Goal: Task Accomplishment & Management: Manage account settings

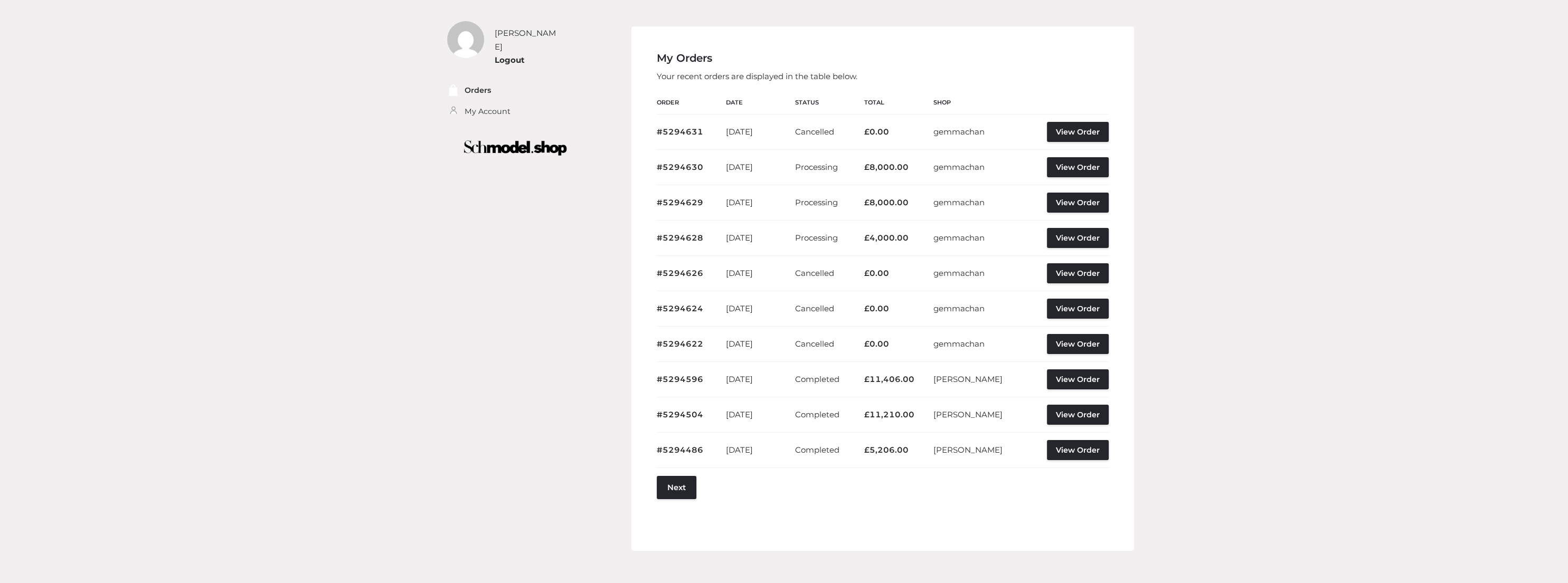
click at [1309, 157] on div "heidi Logout Orders My Account My Orders Your recent orders are displayed in th…" at bounding box center [784, 314] width 1568 height 629
click at [1093, 64] on h4 "My Orders" at bounding box center [883, 58] width 452 height 13
click at [1071, 126] on link "View Order" at bounding box center [1078, 131] width 62 height 20
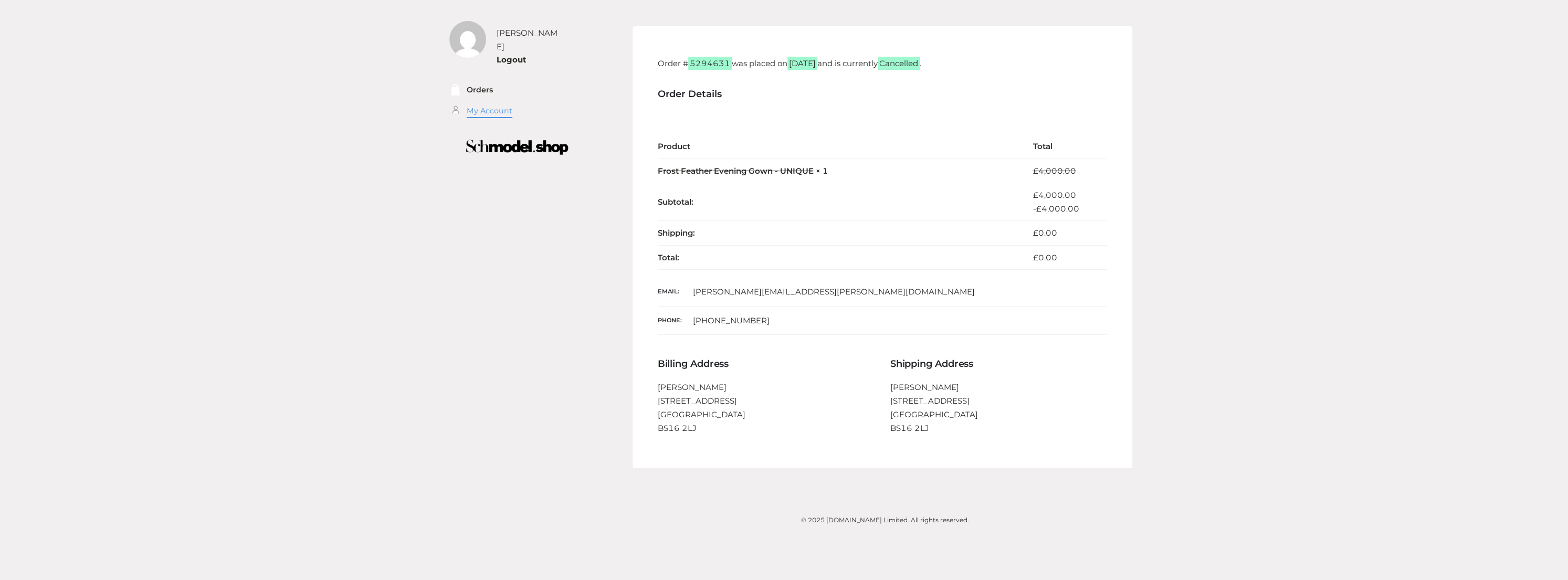
click at [488, 105] on link "My Account" at bounding box center [489, 111] width 45 height 12
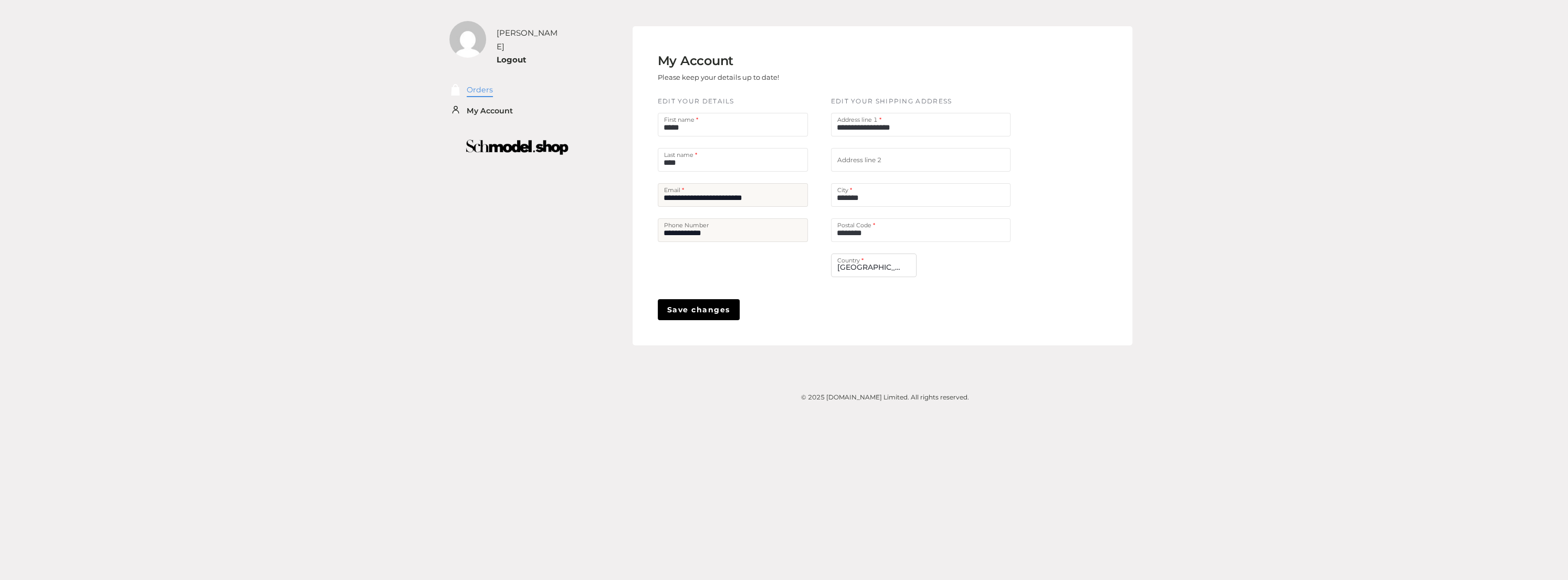
click at [468, 84] on link "Orders" at bounding box center [480, 90] width 26 height 12
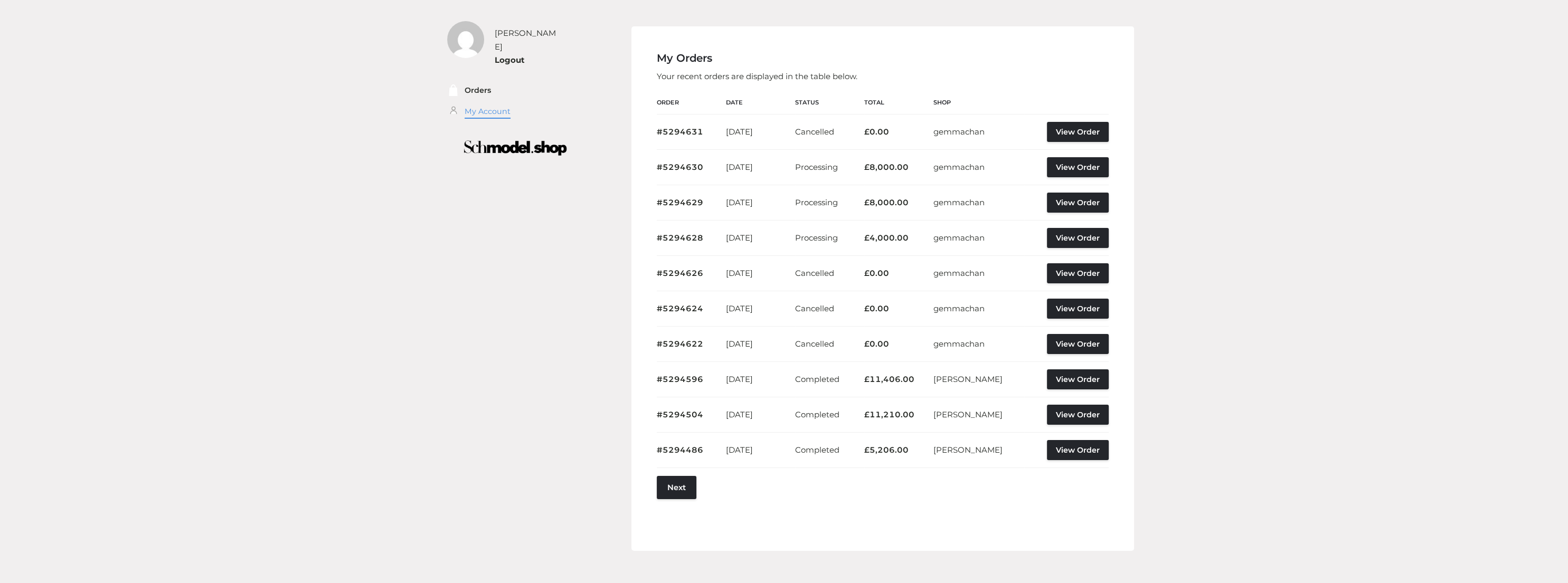
click at [469, 106] on link "My Account" at bounding box center [487, 112] width 46 height 12
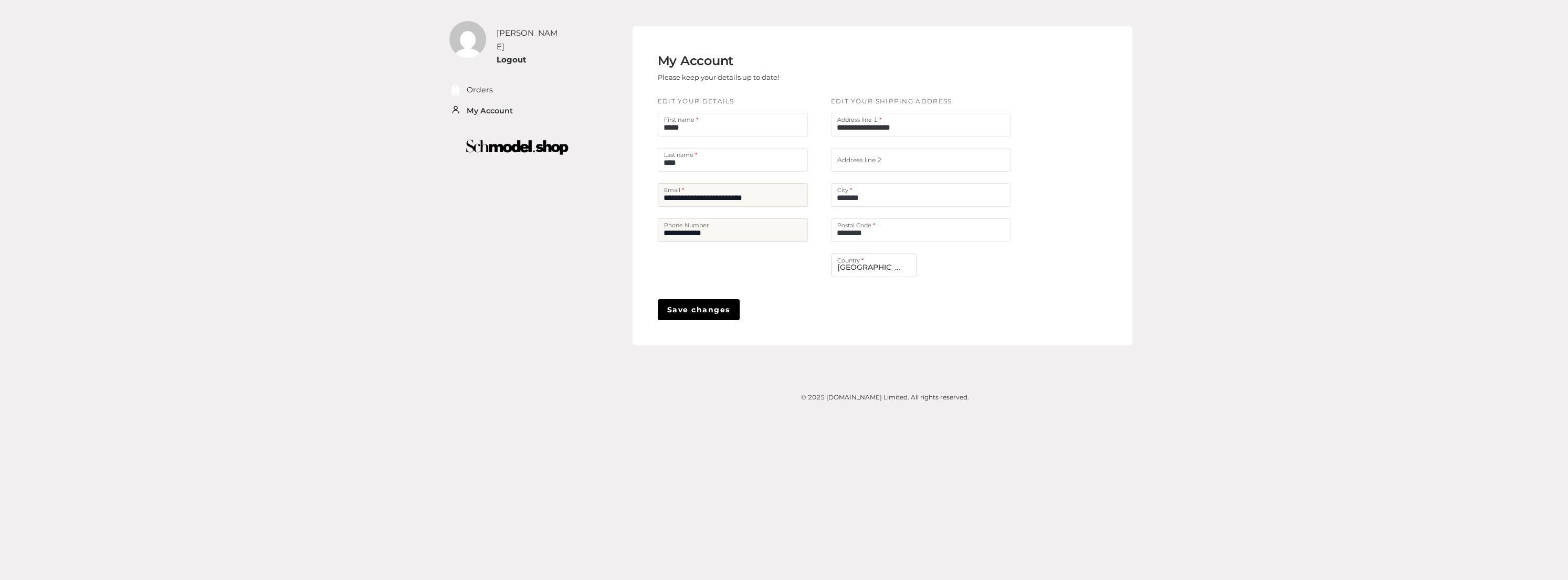
click at [1273, 161] on div "[PERSON_NAME] Logout Orders My Account My Account Please keep your details up t…" at bounding box center [784, 290] width 1568 height 580
drag, startPoint x: 875, startPoint y: 200, endPoint x: 828, endPoint y: 205, distance: 47.3
click at [828, 205] on div "**********" at bounding box center [921, 198] width 193 height 203
type input "****"
drag, startPoint x: 881, startPoint y: 234, endPoint x: 811, endPoint y: 231, distance: 70.1
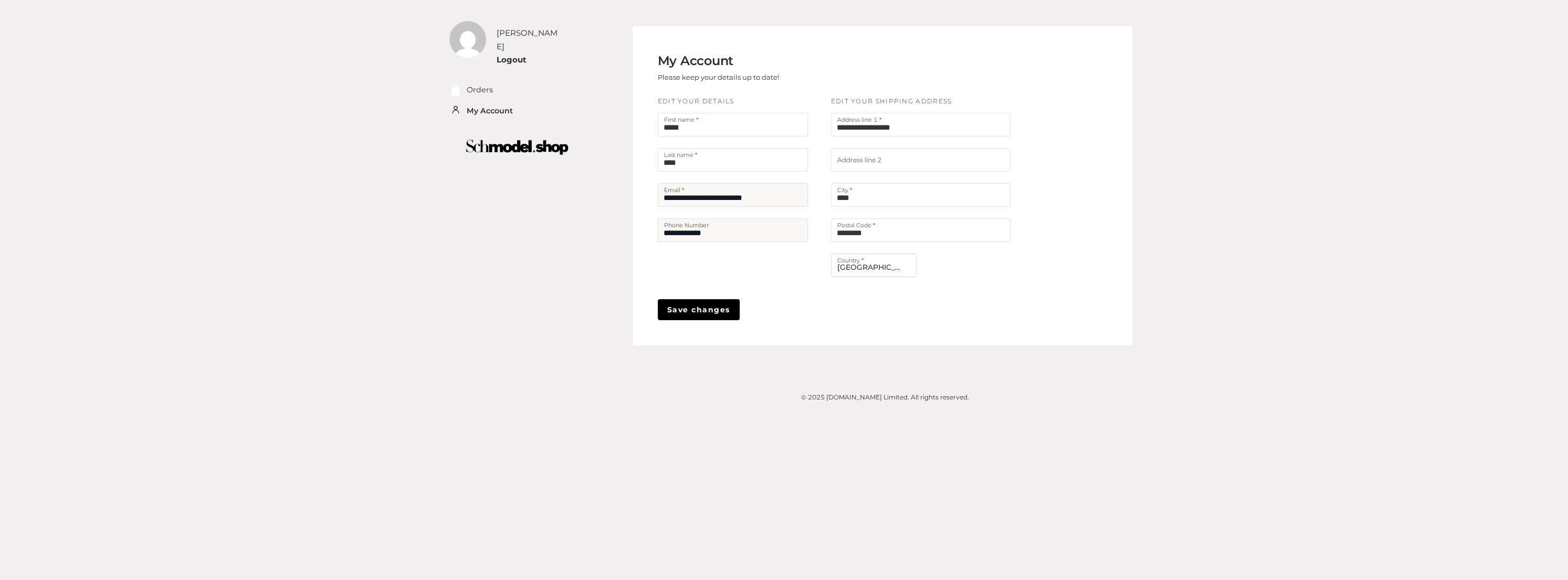
click at [811, 231] on div "**********" at bounding box center [882, 198] width 462 height 203
type input "*****"
click at [686, 308] on span "Save changes" at bounding box center [699, 310] width 63 height 12
click at [1291, 360] on div "[PERSON_NAME] Logout Orders My Account My Account Please keep your details up t…" at bounding box center [784, 290] width 1568 height 580
click at [886, 260] on span "[GEOGRAPHIC_DATA] ([GEOGRAPHIC_DATA])" at bounding box center [874, 257] width 73 height 22
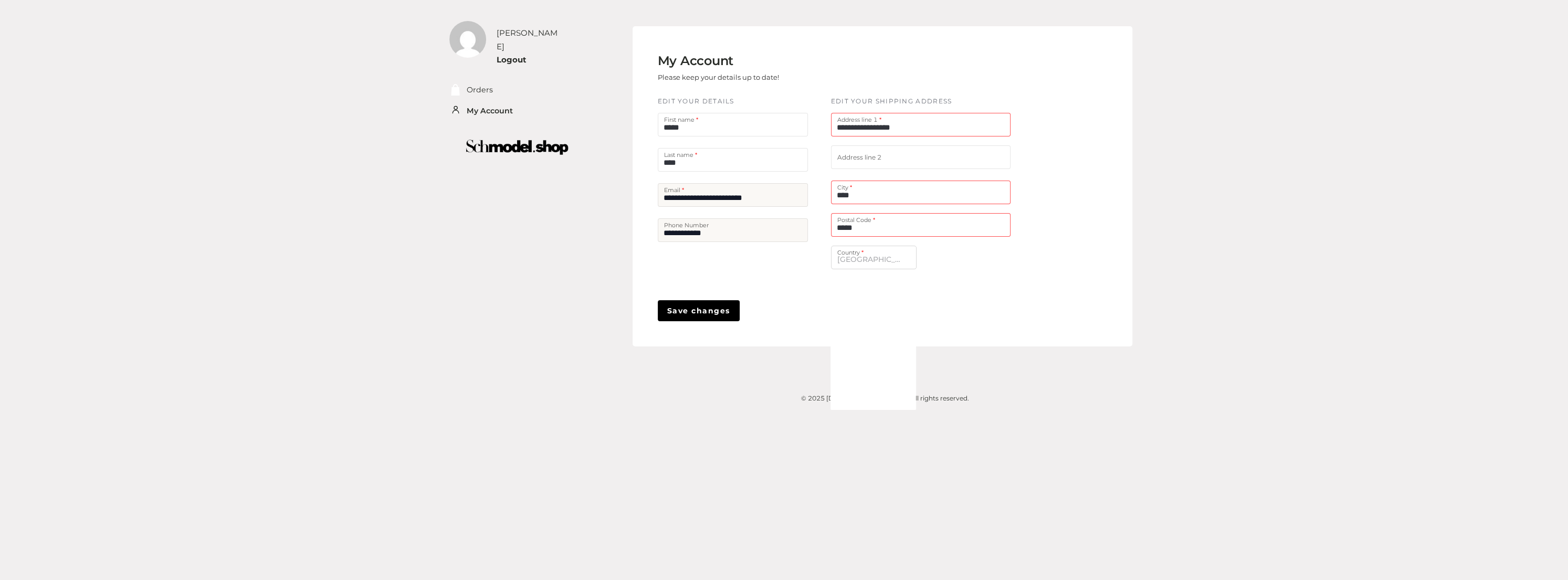
scroll to position [2816, 0]
click at [874, 384] on div "[GEOGRAPHIC_DATA]" at bounding box center [873, 384] width 73 height 12
click at [701, 312] on span "Save changes" at bounding box center [699, 311] width 63 height 12
click at [857, 260] on span "[GEOGRAPHIC_DATA]" at bounding box center [874, 257] width 73 height 22
click at [887, 400] on div "[GEOGRAPHIC_DATA] ([GEOGRAPHIC_DATA])" at bounding box center [873, 401] width 73 height 12
